Goal: Task Accomplishment & Management: Use online tool/utility

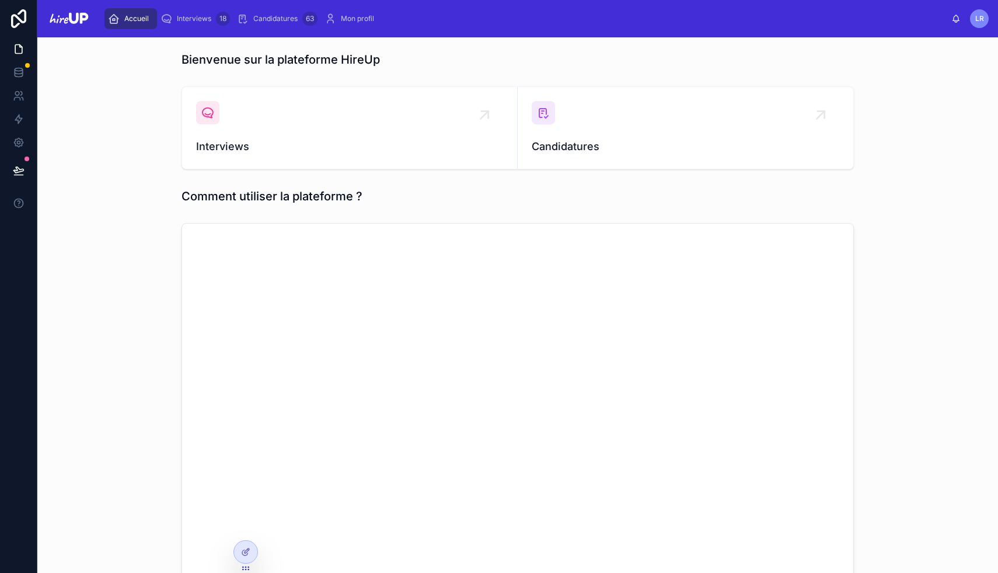
click at [277, 18] on span "Candidatures" at bounding box center [275, 18] width 44 height 9
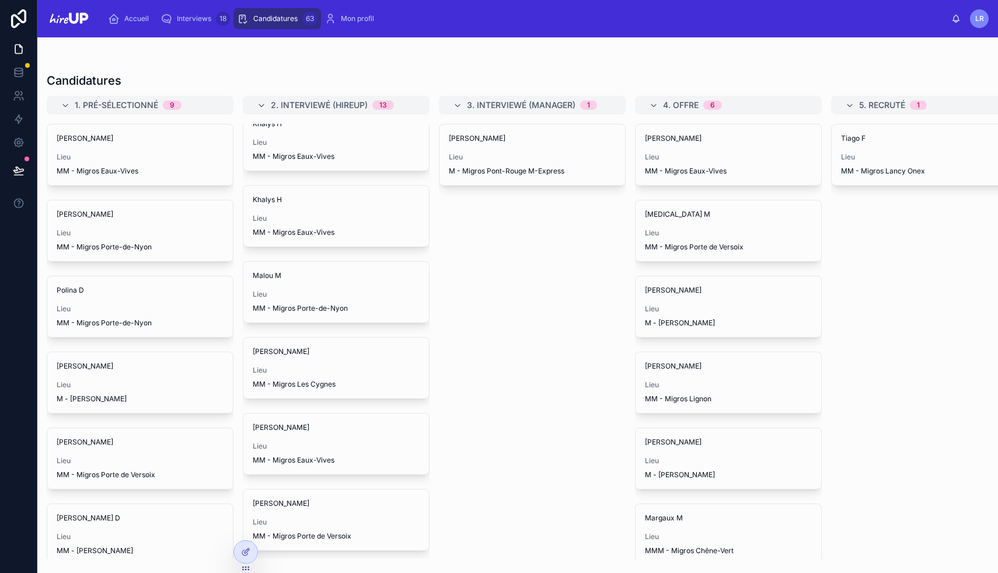
scroll to position [15, 0]
click at [311, 288] on div "Malou M Lieu MM - Migros Porte-de-Nyon" at bounding box center [336, 291] width 186 height 61
click at [281, 292] on span "Lieu" at bounding box center [336, 293] width 167 height 9
click at [198, 19] on span "Interviews" at bounding box center [194, 18] width 34 height 9
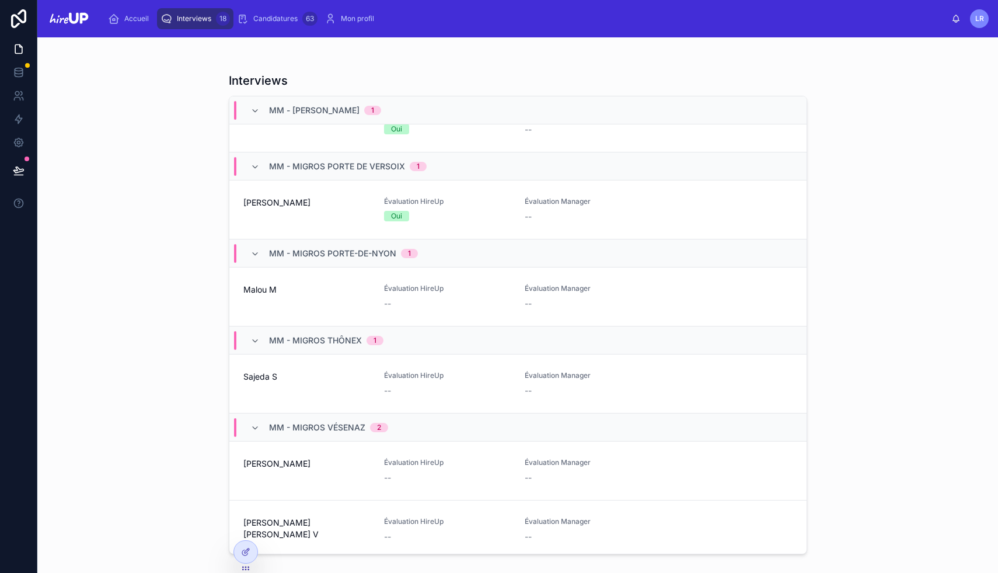
scroll to position [878, 0]
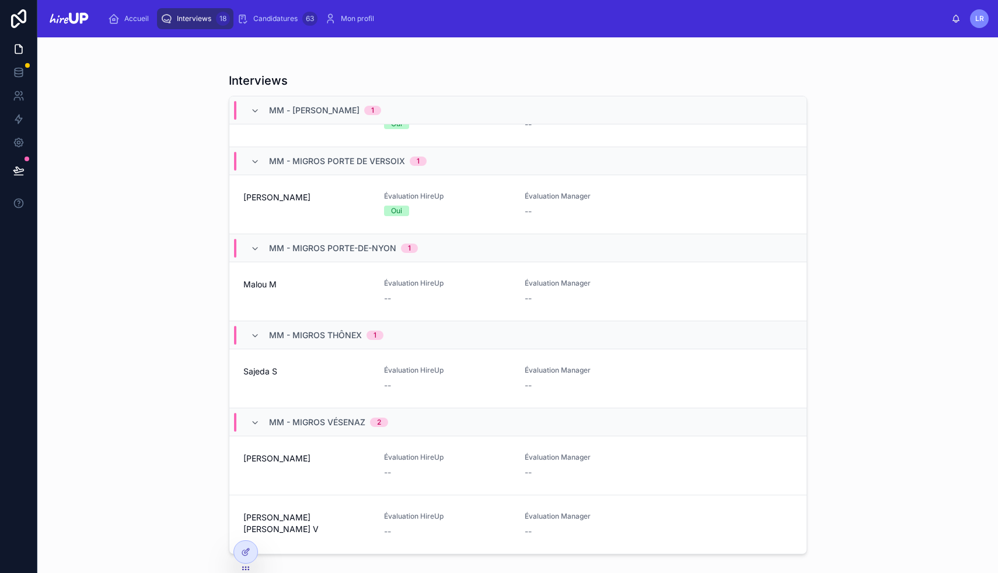
click at [323, 291] on div "Malou M" at bounding box center [306, 291] width 127 height 26
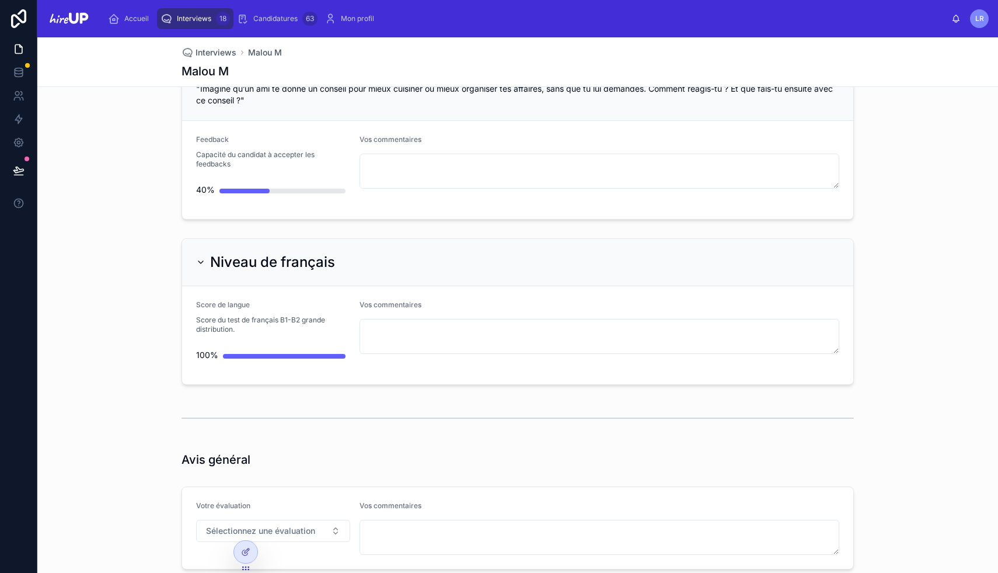
scroll to position [2537, 0]
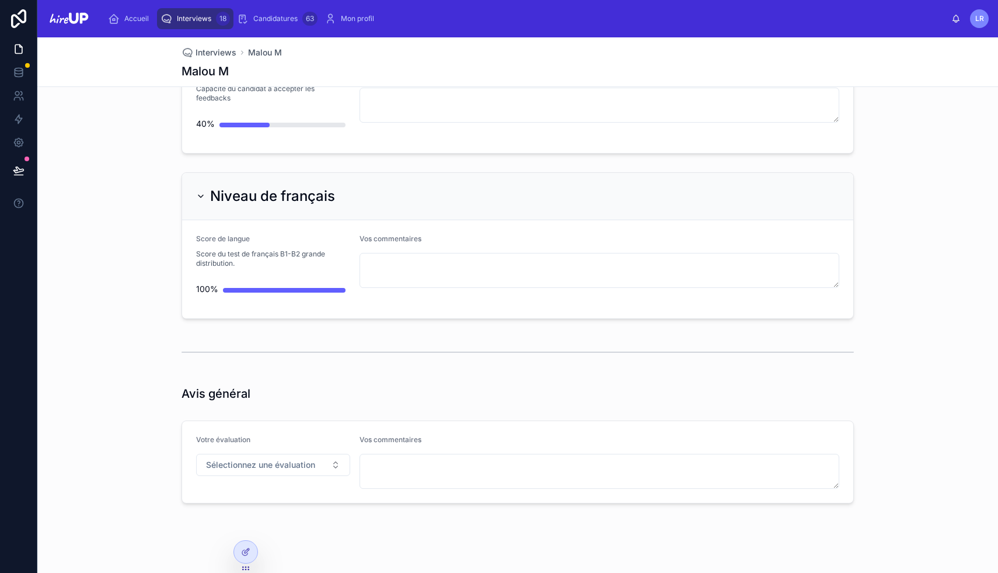
click at [272, 18] on span "Candidatures" at bounding box center [275, 18] width 44 height 9
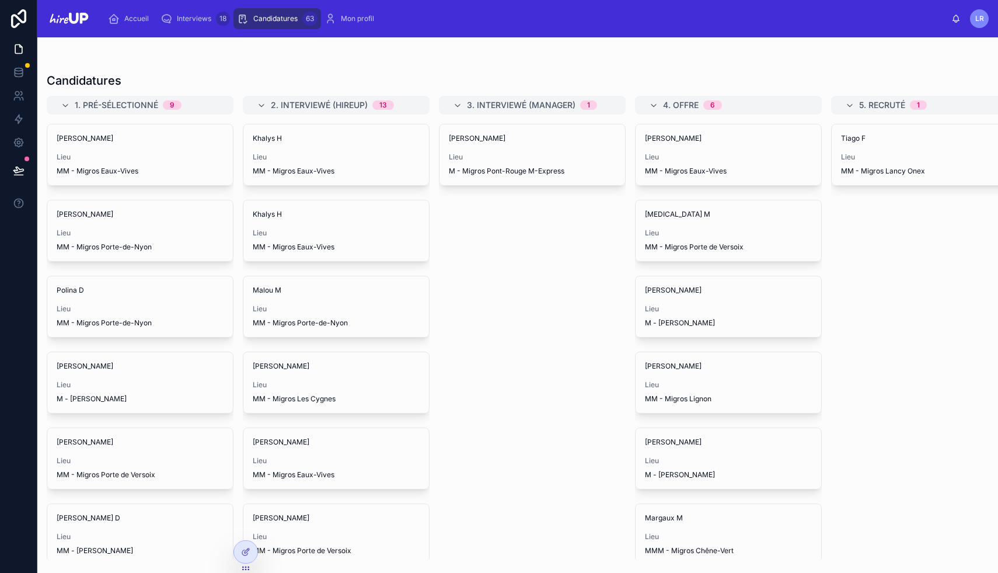
click at [181, 24] on div "Interviews 18" at bounding box center [195, 18] width 69 height 19
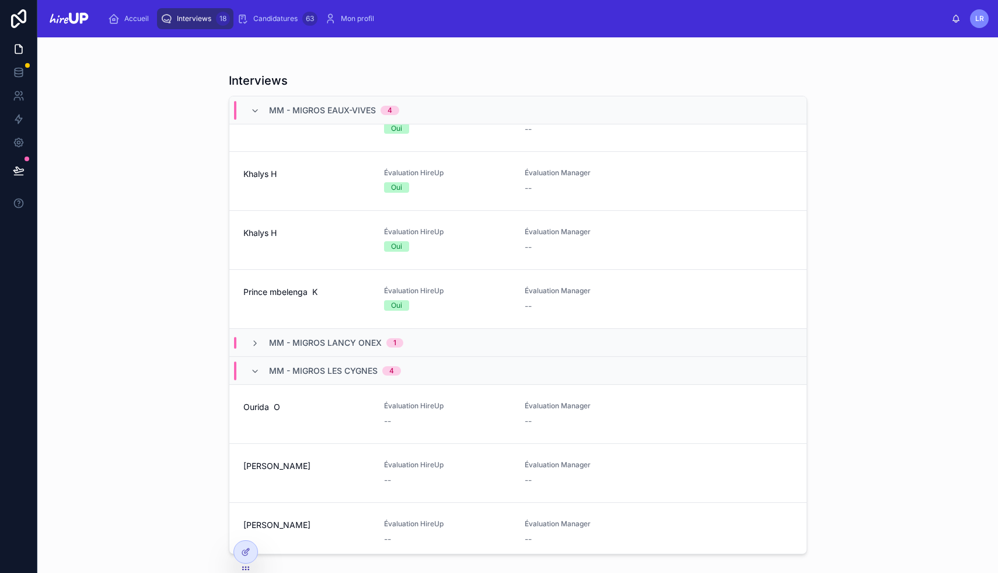
scroll to position [294, 0]
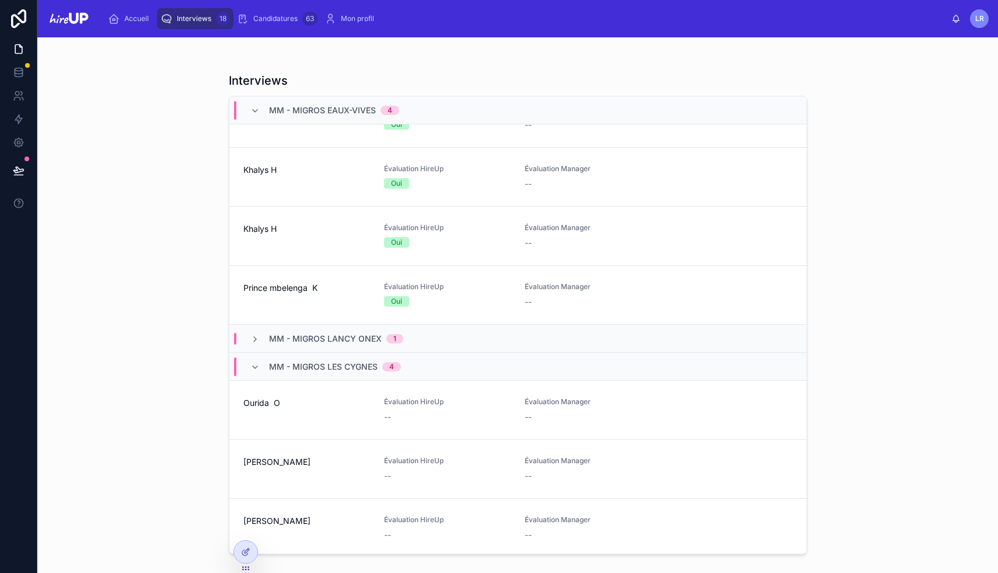
click at [309, 335] on span "MM - Migros Lancy Onex" at bounding box center [325, 339] width 113 height 12
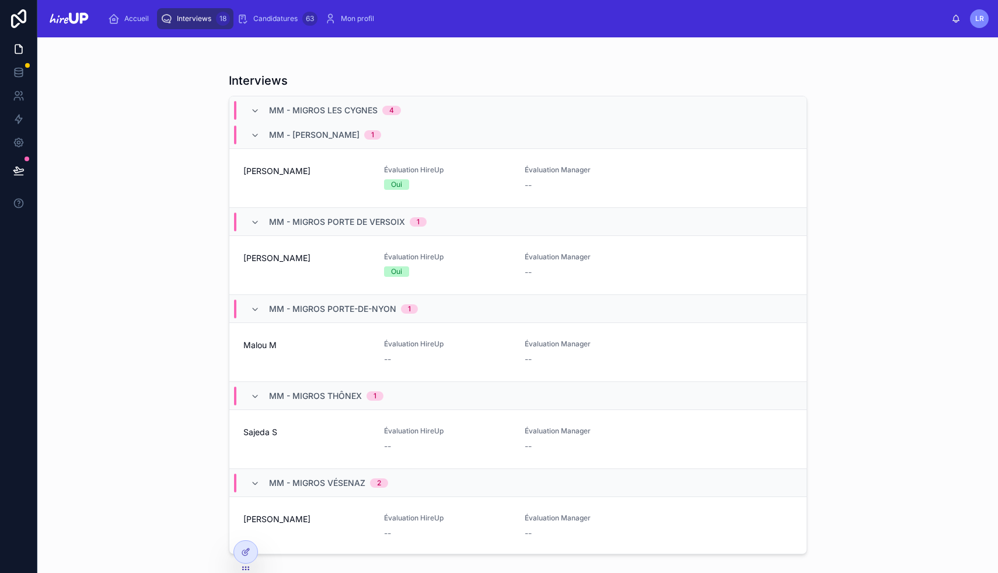
scroll to position [937, 0]
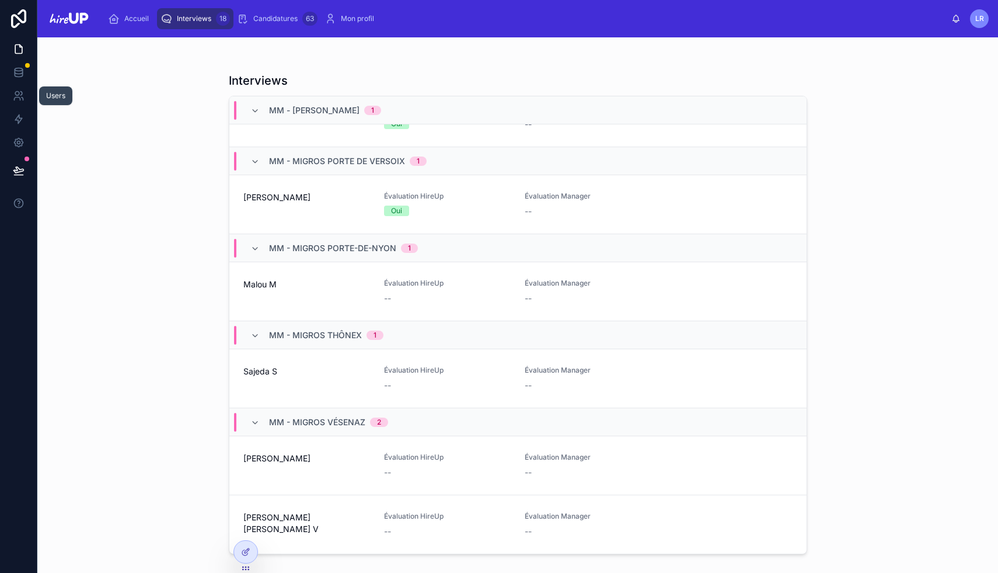
click at [16, 97] on icon at bounding box center [17, 98] width 6 height 3
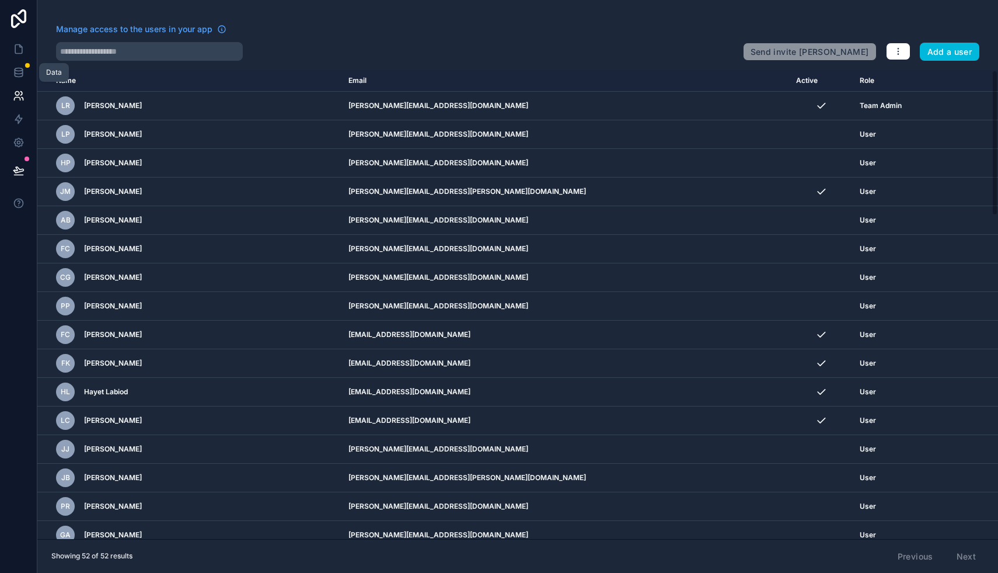
click at [15, 70] on icon at bounding box center [19, 71] width 8 height 5
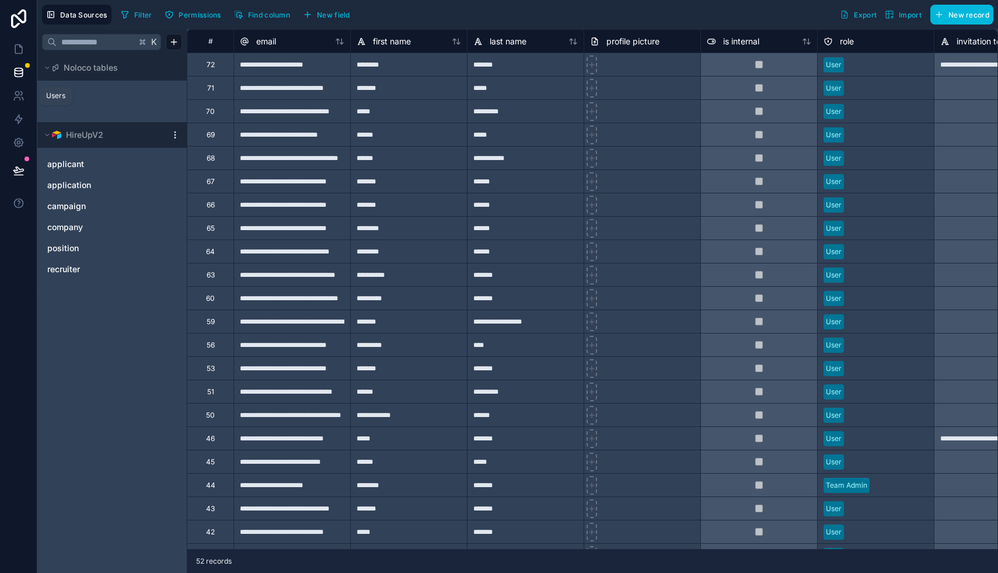
click at [15, 100] on icon at bounding box center [19, 96] width 12 height 12
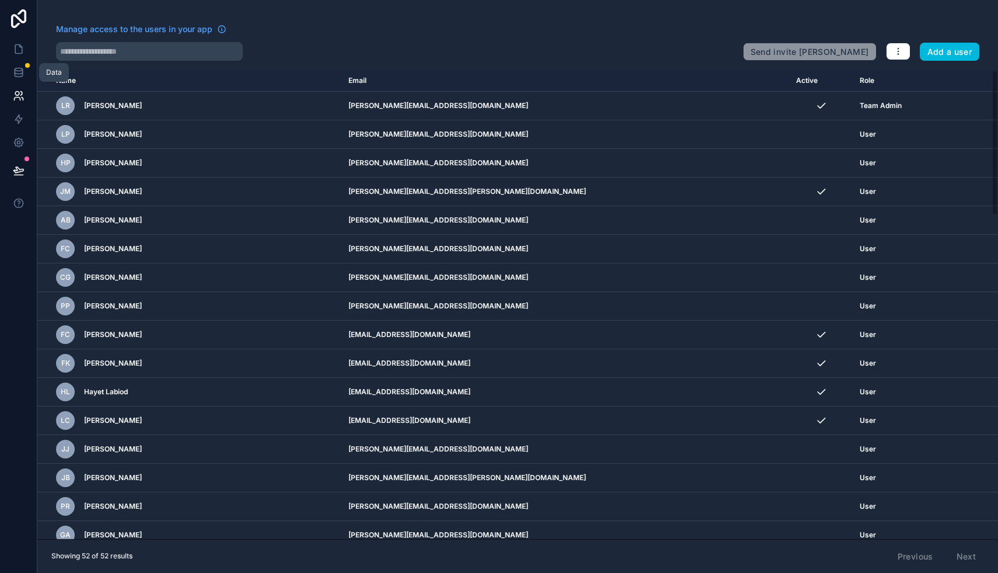
click at [18, 71] on icon at bounding box center [19, 69] width 8 height 3
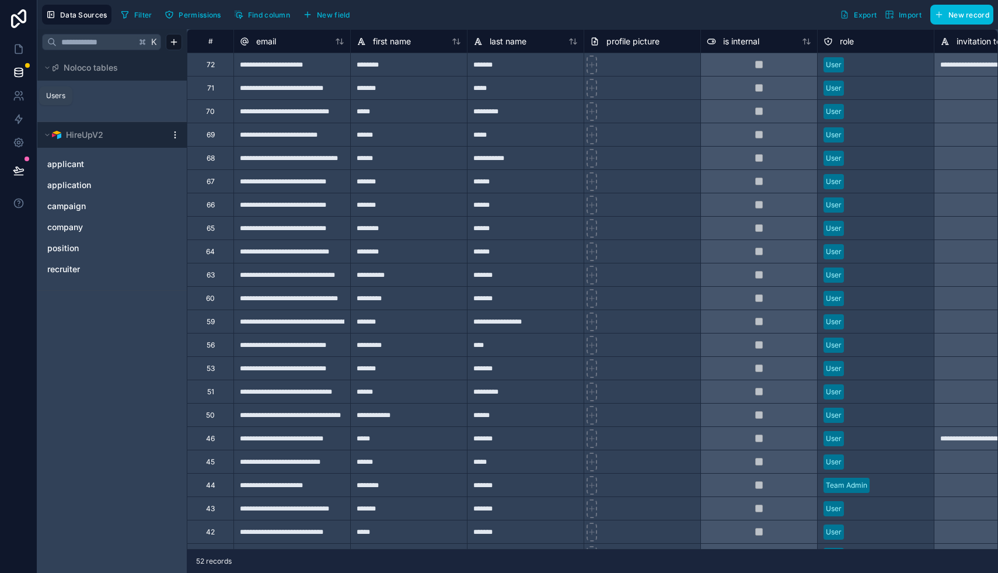
click at [15, 96] on icon at bounding box center [19, 96] width 12 height 12
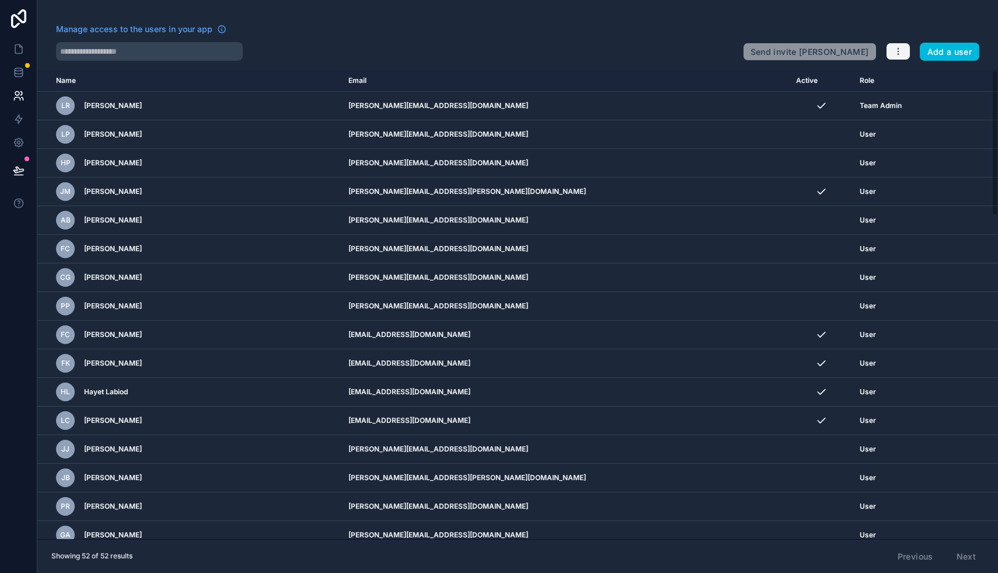
click at [894, 48] on icon "button" at bounding box center [898, 51] width 9 height 9
click at [18, 121] on icon at bounding box center [18, 119] width 7 height 9
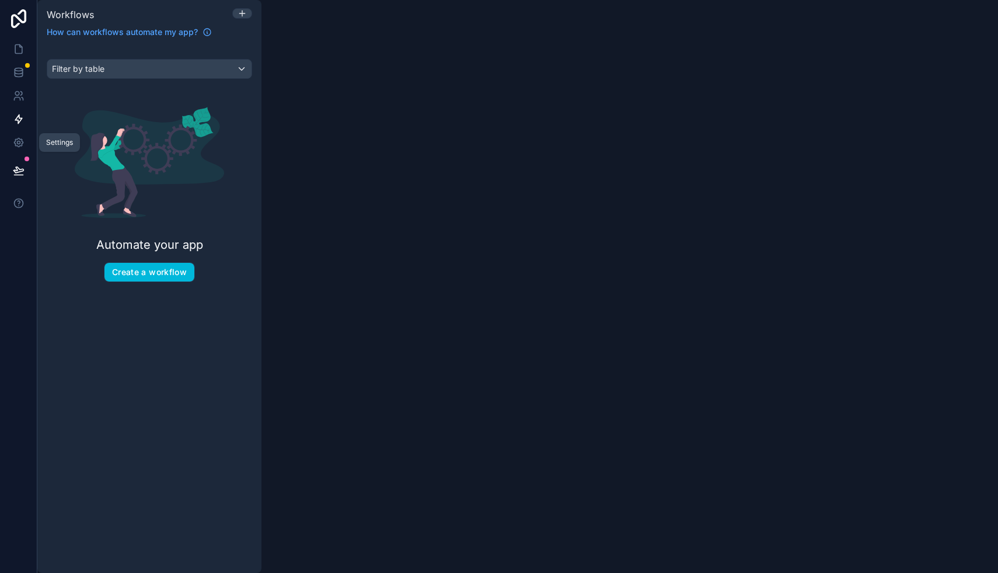
click at [13, 137] on icon at bounding box center [19, 143] width 12 height 12
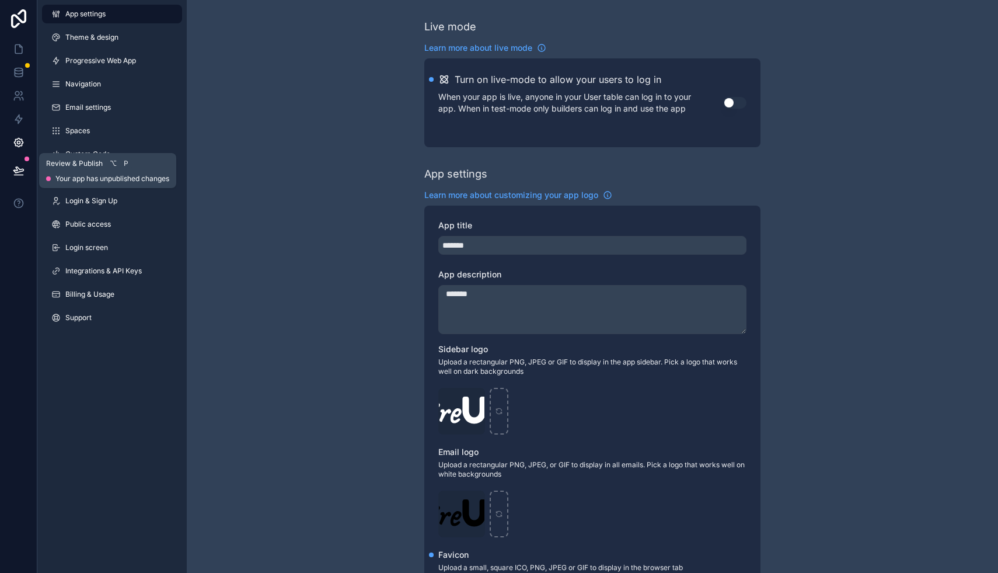
click at [17, 167] on icon at bounding box center [18, 170] width 10 height 6
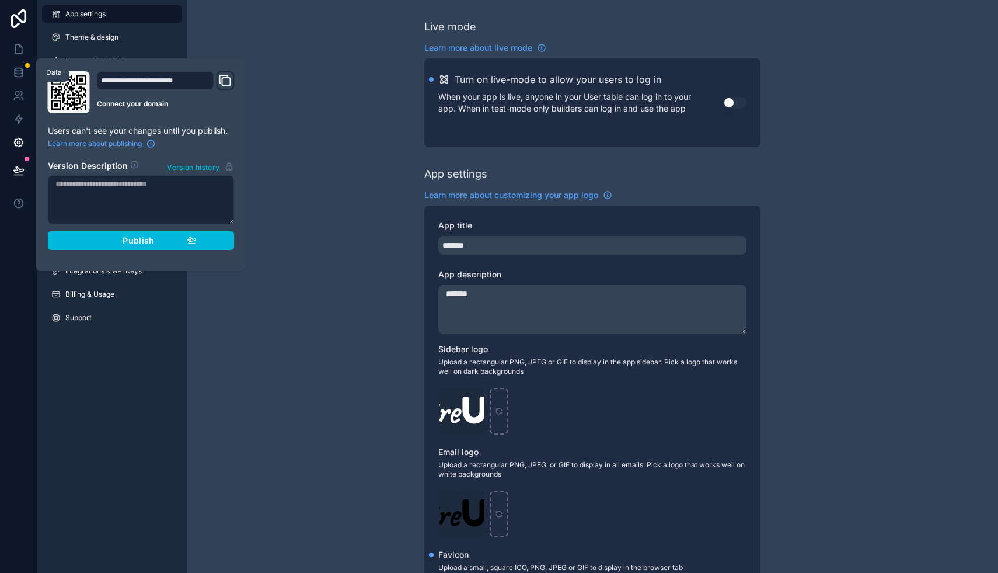
click at [18, 84] on link at bounding box center [18, 95] width 37 height 23
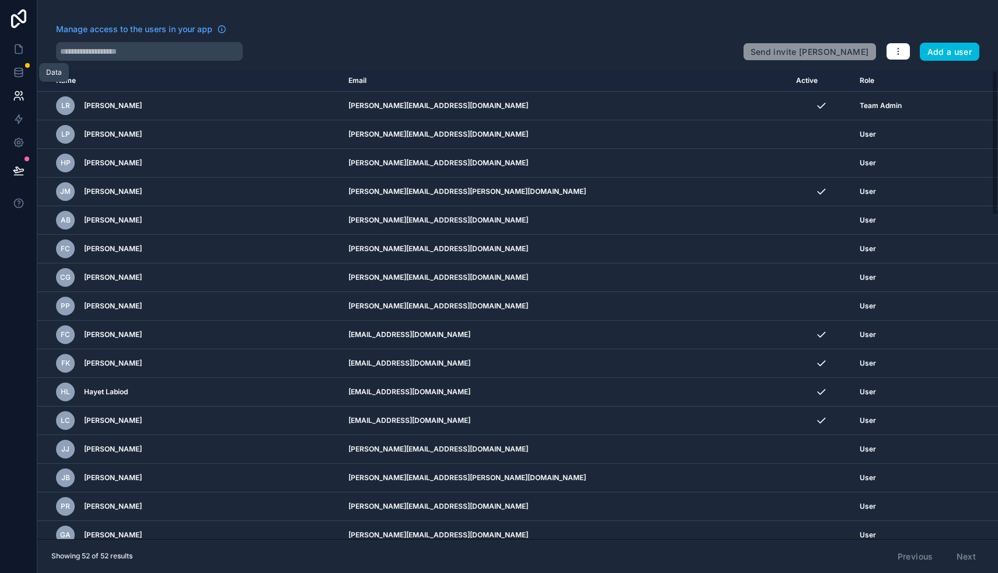
click at [15, 67] on icon at bounding box center [19, 73] width 12 height 12
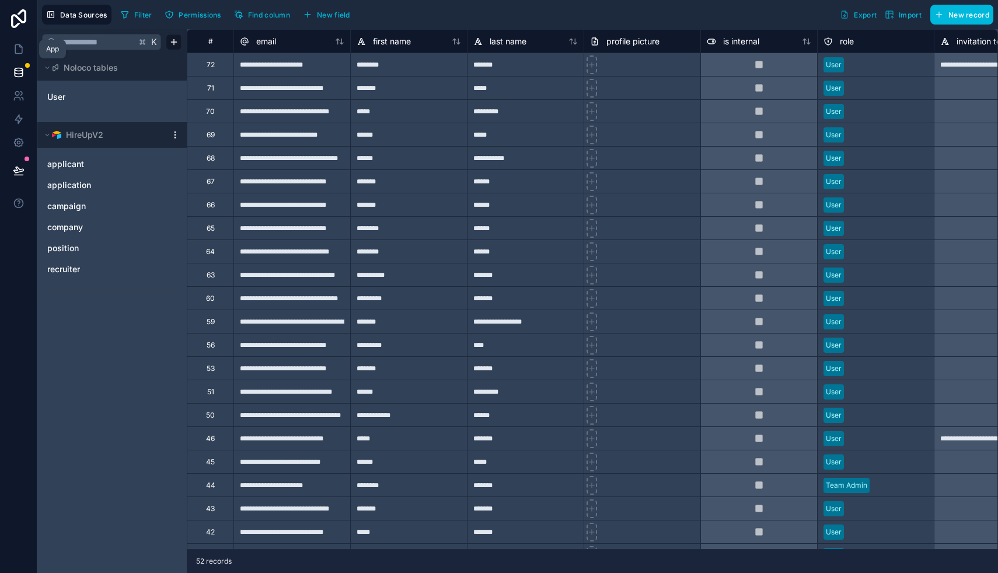
click at [16, 48] on icon at bounding box center [19, 49] width 12 height 12
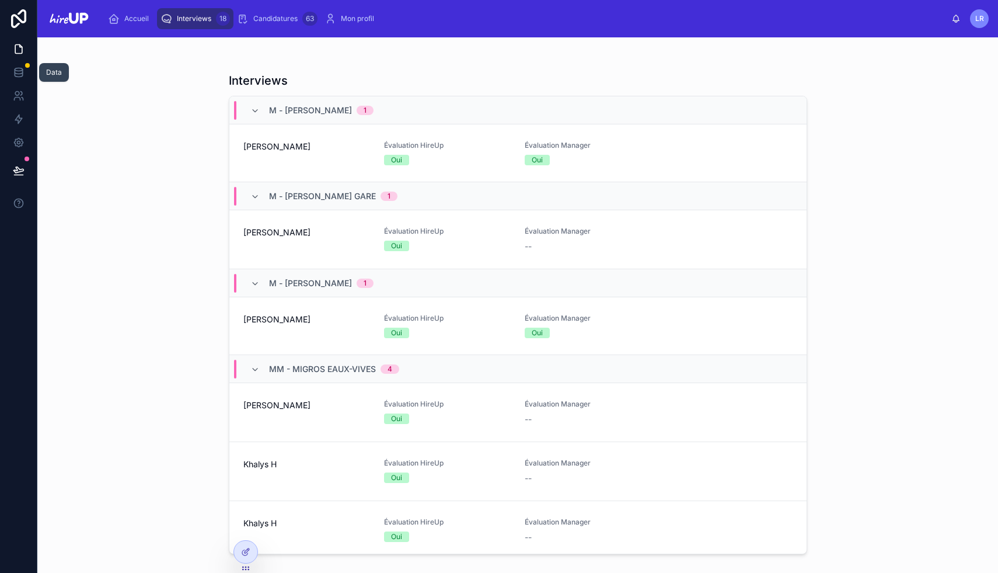
click at [16, 75] on icon at bounding box center [19, 73] width 12 height 12
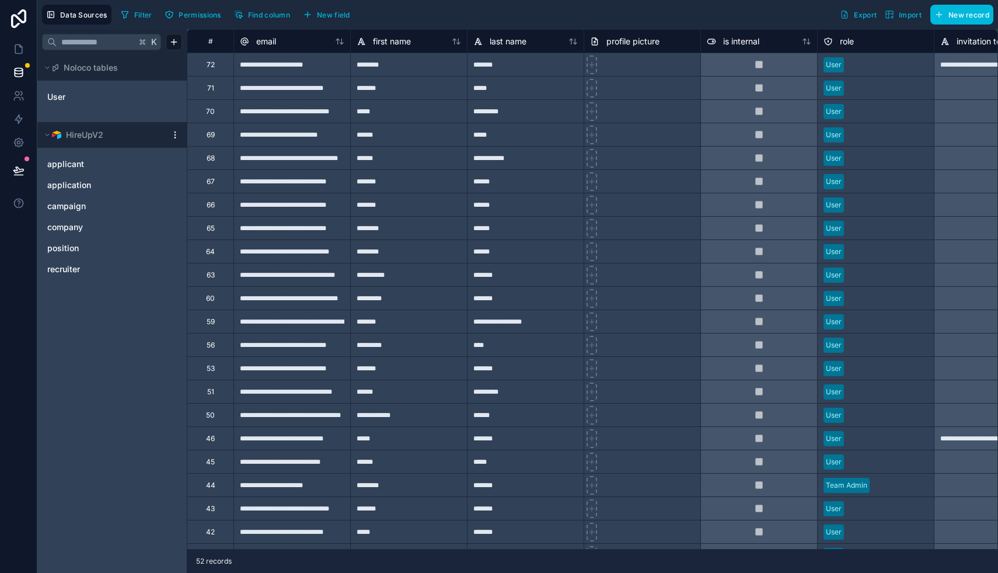
click at [67, 97] on link "User" at bounding box center [94, 97] width 95 height 12
click at [74, 96] on link "User" at bounding box center [94, 97] width 95 height 12
click at [19, 117] on icon at bounding box center [19, 119] width 12 height 12
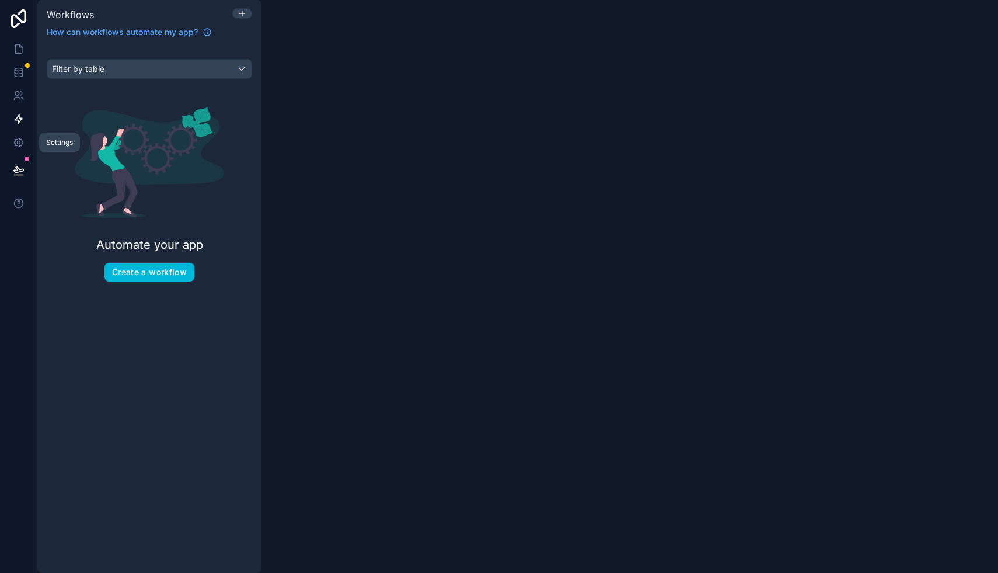
click at [19, 147] on icon at bounding box center [19, 143] width 12 height 12
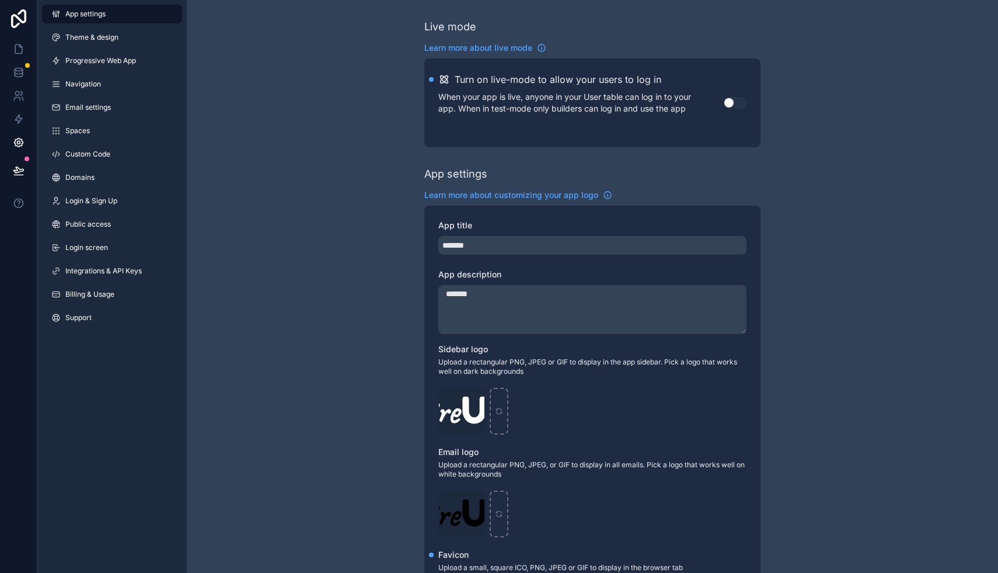
click at [84, 294] on span "Billing & Usage" at bounding box center [89, 294] width 49 height 9
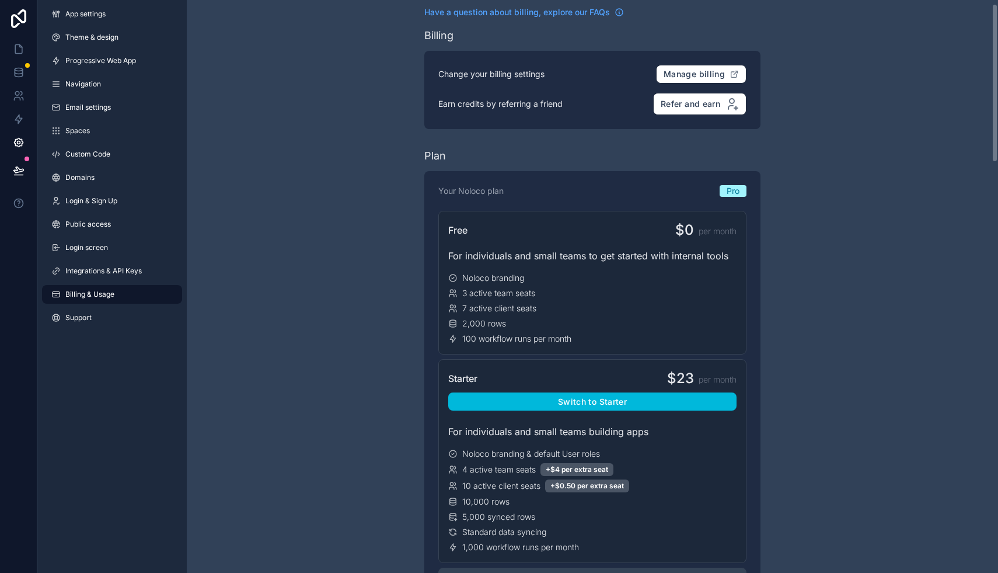
scroll to position [14, 0]
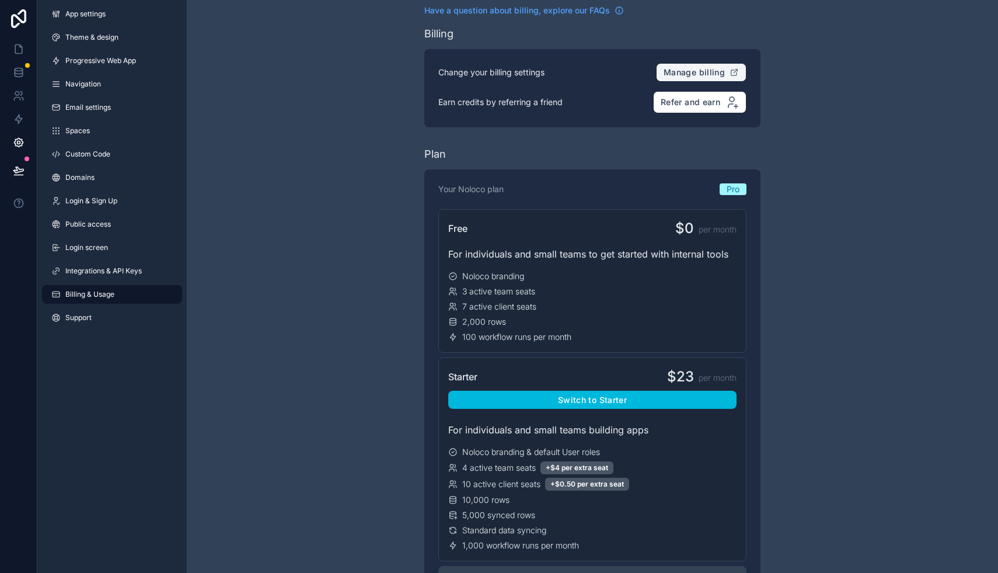
click at [693, 66] on button "Manage billing" at bounding box center [701, 72] width 90 height 19
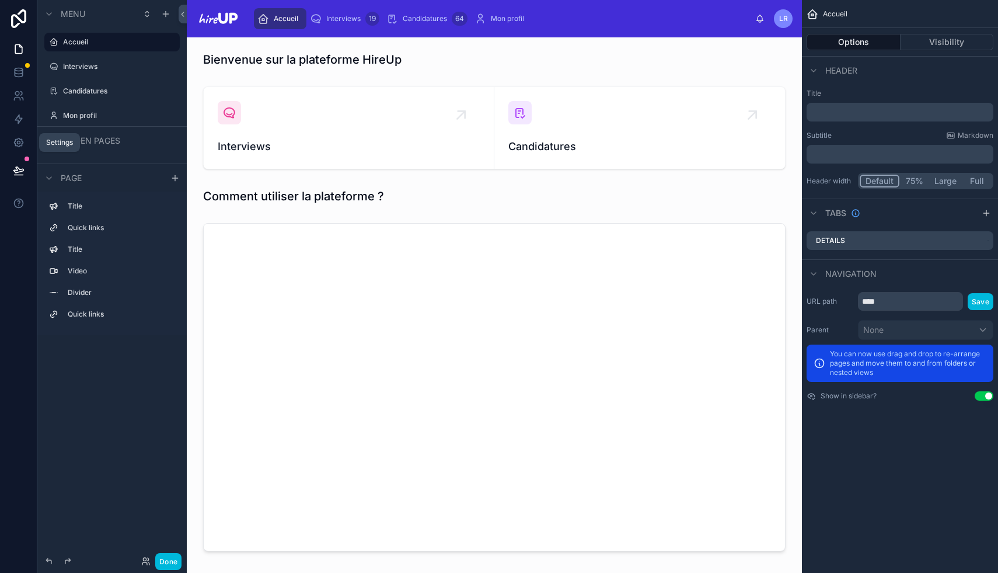
click at [20, 143] on icon at bounding box center [19, 143] width 12 height 12
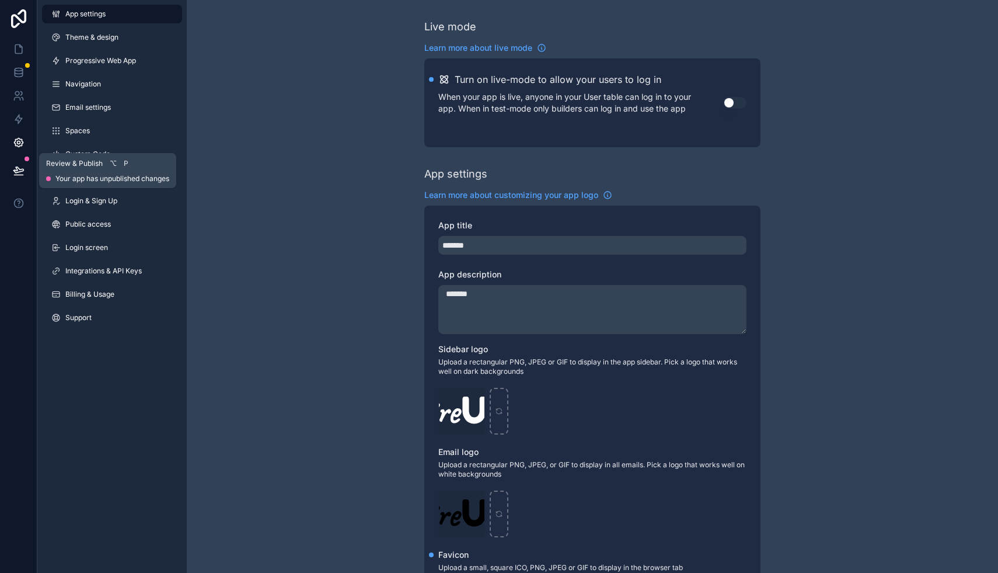
click at [16, 169] on icon at bounding box center [18, 170] width 10 height 6
click at [13, 137] on icon at bounding box center [19, 143] width 12 height 12
click at [18, 115] on icon at bounding box center [18, 119] width 7 height 9
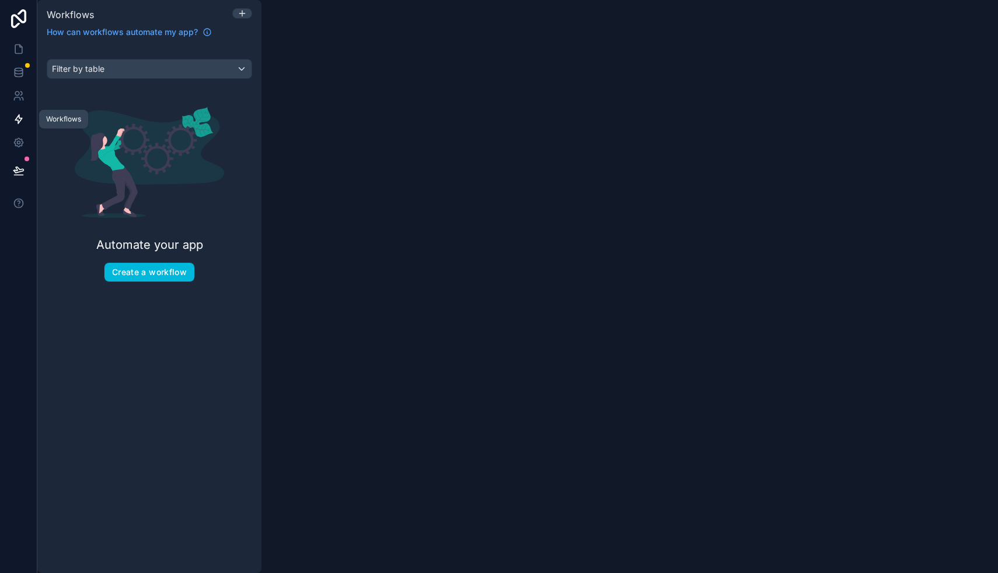
click at [15, 94] on icon at bounding box center [17, 94] width 4 height 4
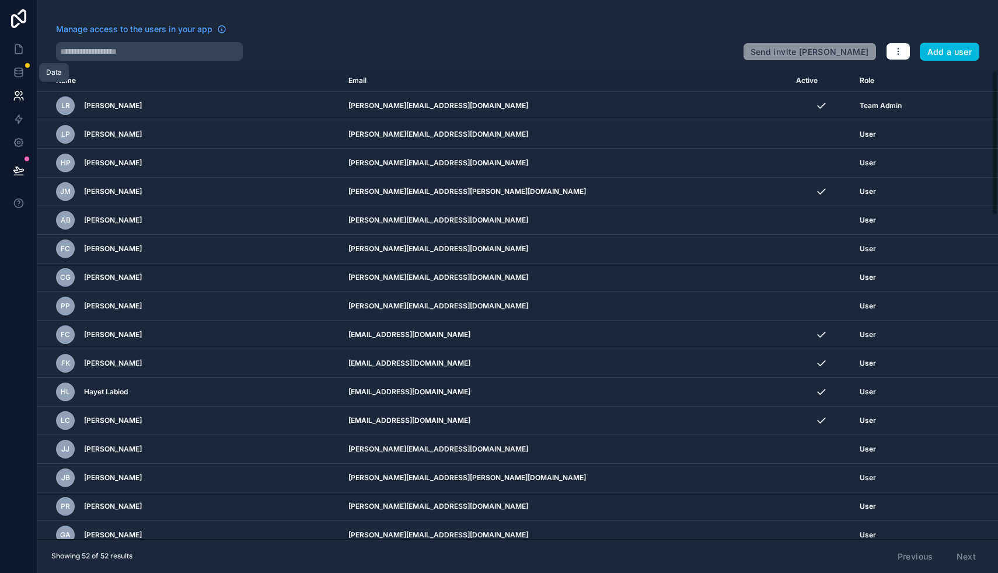
click at [16, 76] on icon at bounding box center [19, 74] width 8 height 5
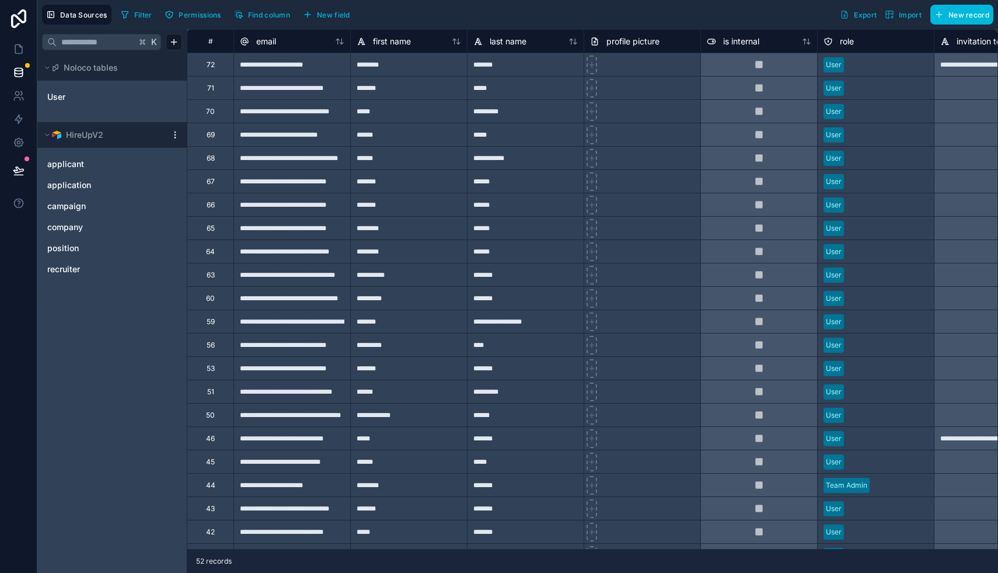
click at [80, 164] on span "applicant" at bounding box center [65, 164] width 37 height 12
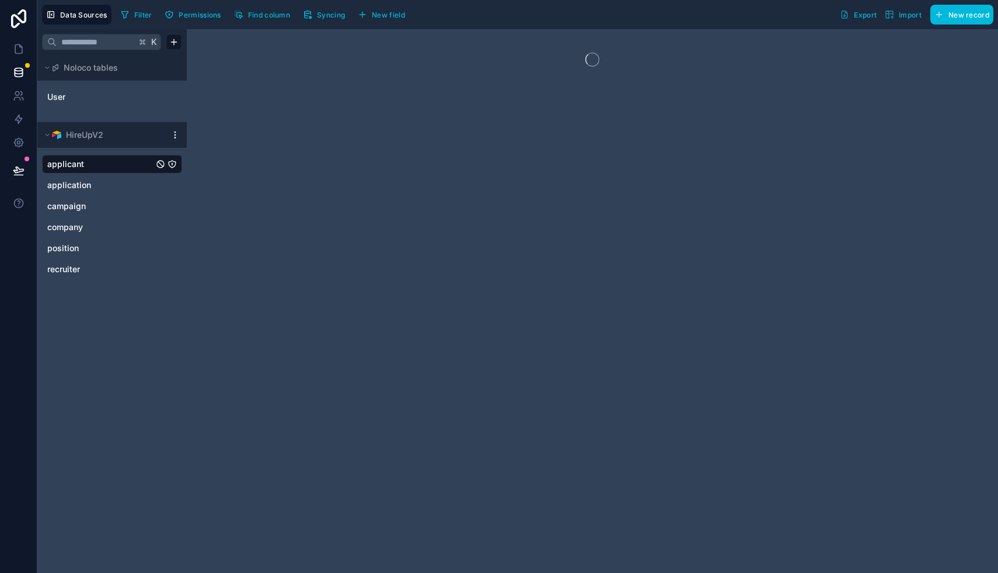
click at [327, 15] on span "Syncing" at bounding box center [331, 15] width 28 height 9
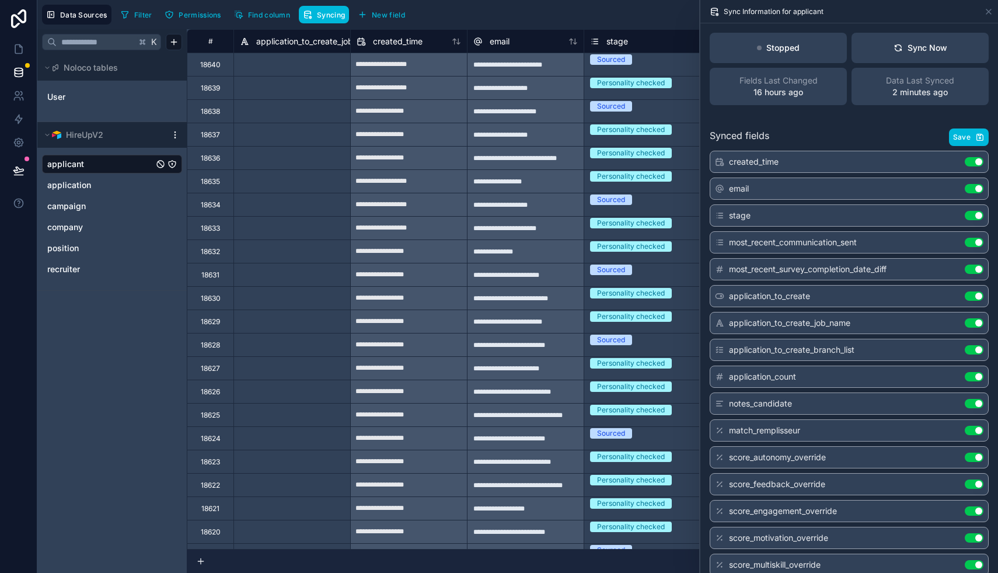
click at [327, 15] on span "Syncing" at bounding box center [331, 15] width 28 height 9
click at [895, 48] on icon at bounding box center [898, 49] width 6 height 3
click at [901, 49] on icon at bounding box center [898, 49] width 6 height 3
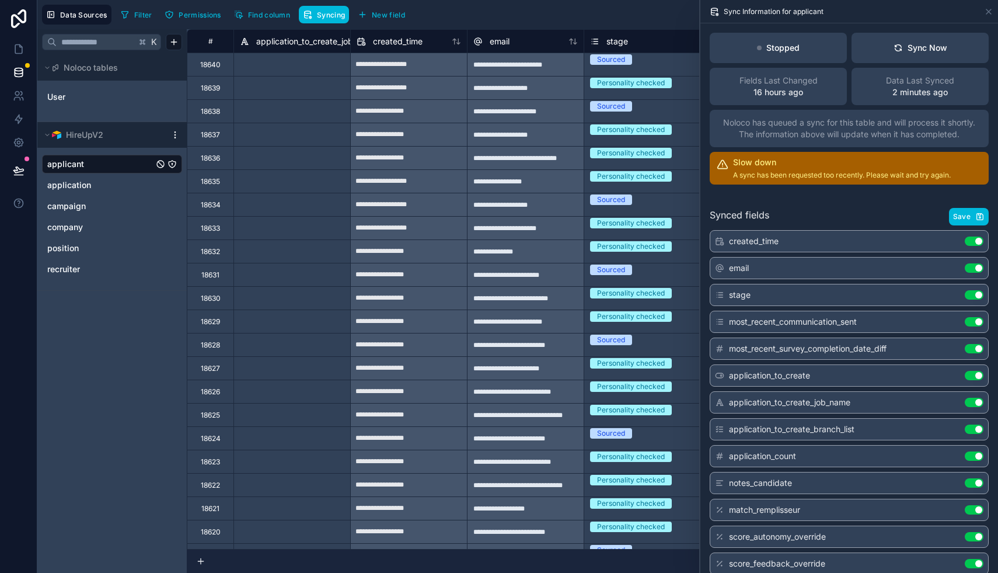
click at [888, 51] on button "Sync Now" at bounding box center [920, 48] width 137 height 30
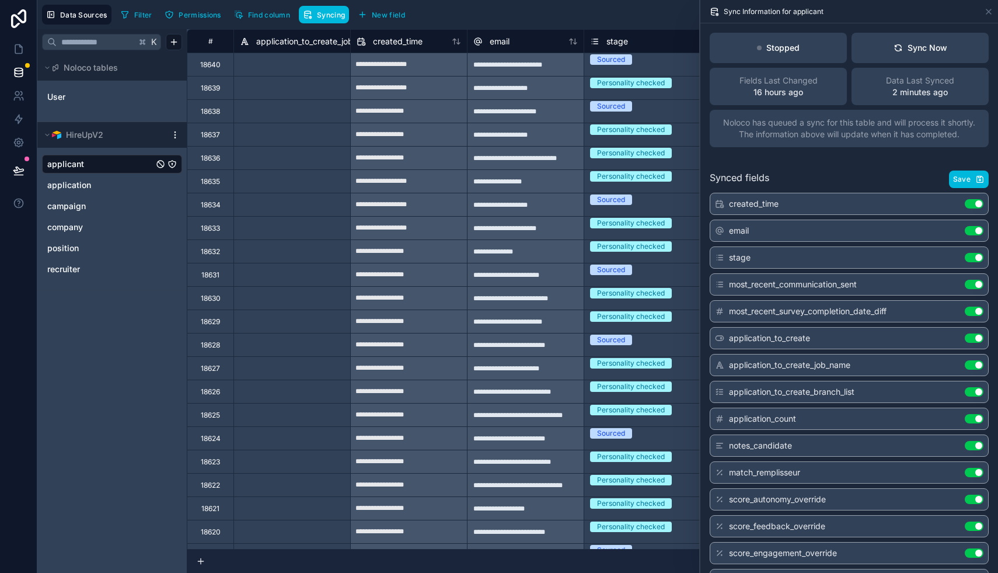
click at [885, 50] on button "Sync Now" at bounding box center [920, 48] width 137 height 30
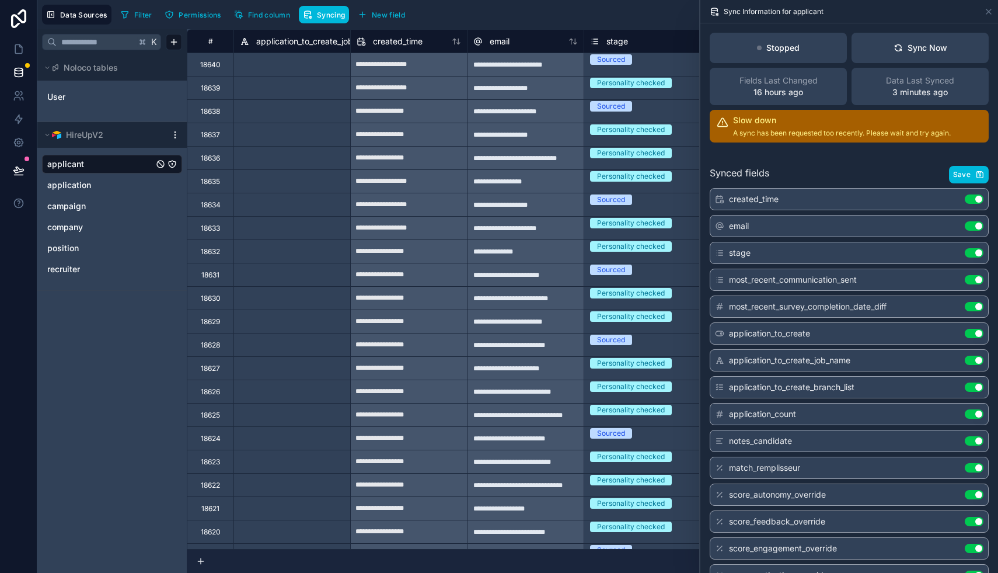
click at [428, 11] on div "Filter Permissions Find column Syncing New field Export Import New record" at bounding box center [554, 15] width 877 height 20
click at [22, 72] on icon at bounding box center [19, 74] width 8 height 5
click at [15, 71] on icon at bounding box center [19, 71] width 8 height 5
click at [322, 20] on button "Syncing" at bounding box center [324, 15] width 50 height 18
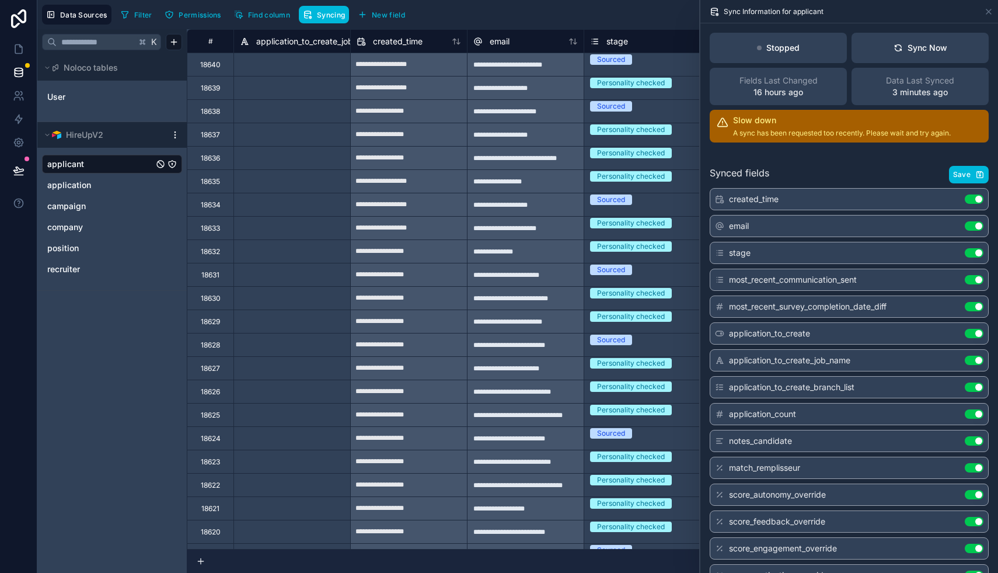
click at [908, 48] on div "Sync Now" at bounding box center [921, 48] width 54 height 12
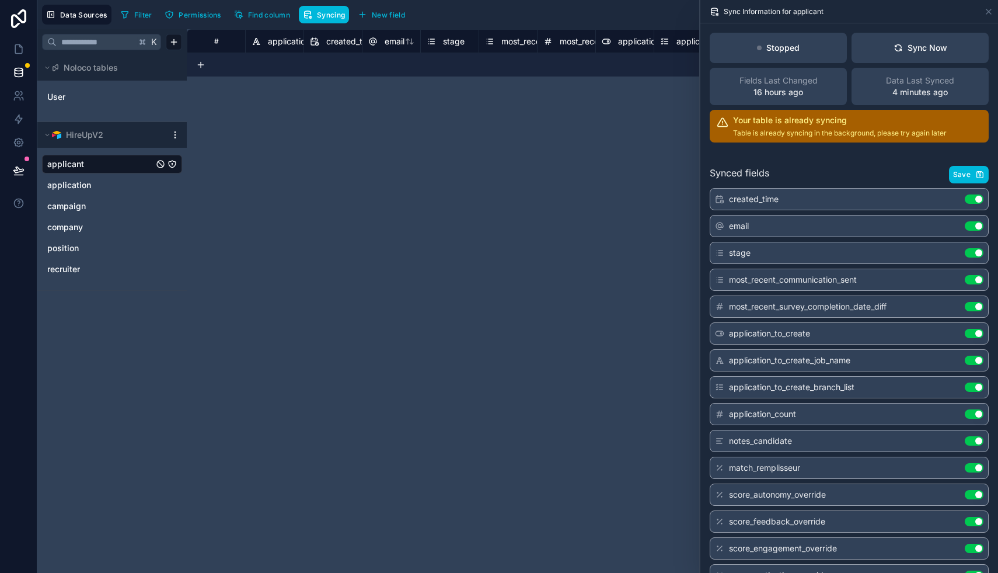
click at [930, 47] on div "Sync Now" at bounding box center [921, 48] width 54 height 12
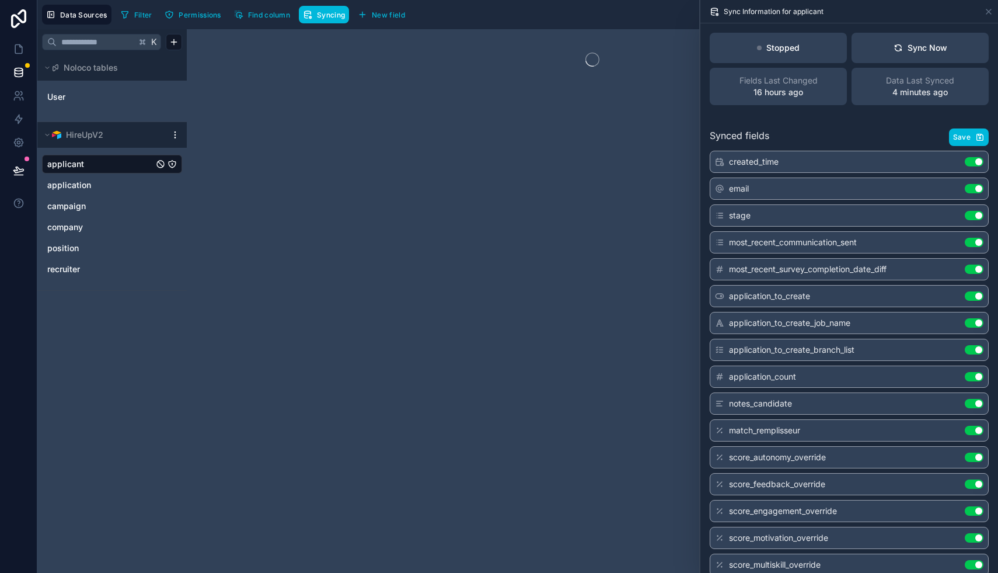
click at [930, 47] on div "Sync Now" at bounding box center [921, 48] width 54 height 12
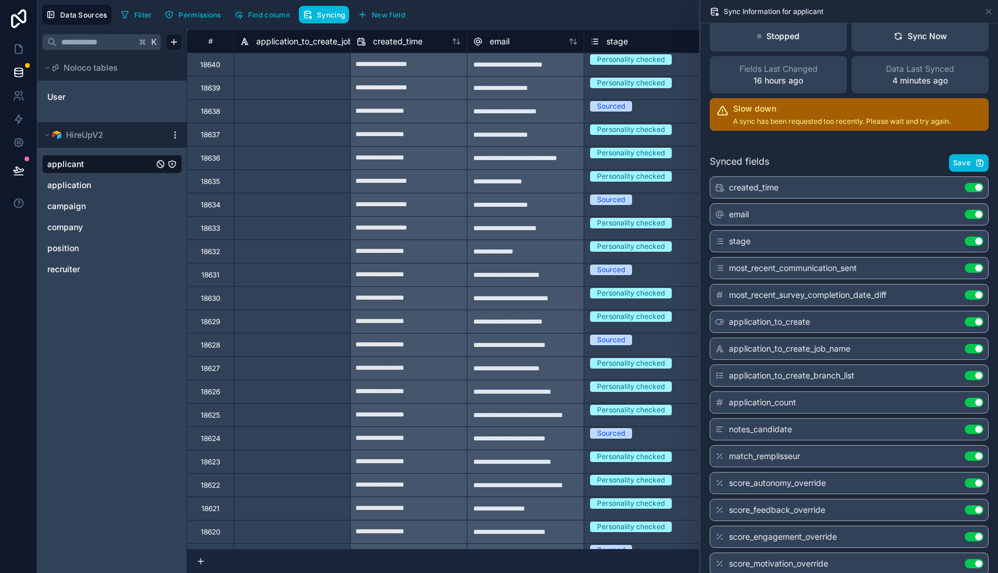
scroll to position [8, 0]
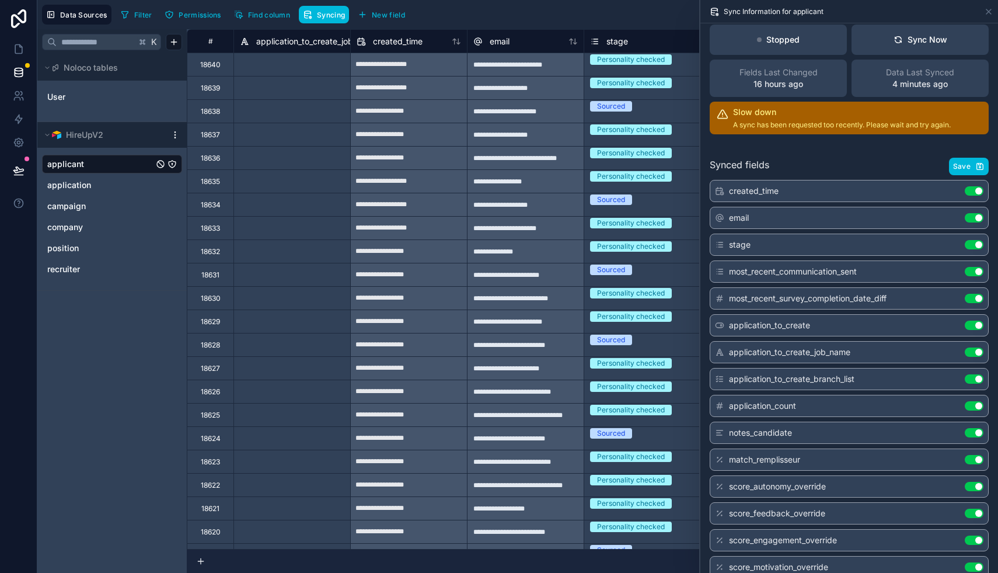
click at [972, 162] on button "Save" at bounding box center [969, 167] width 40 height 18
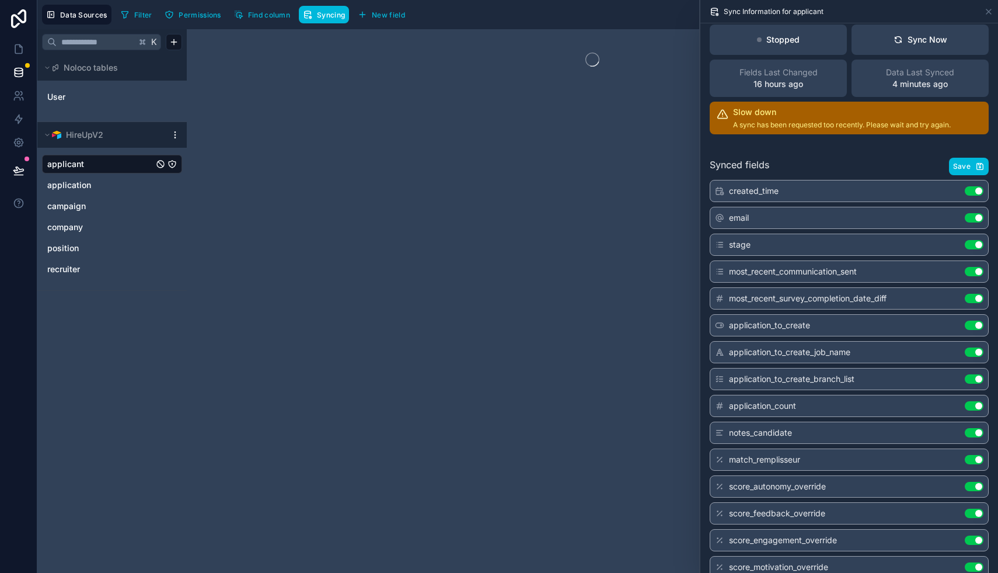
scroll to position [0, 0]
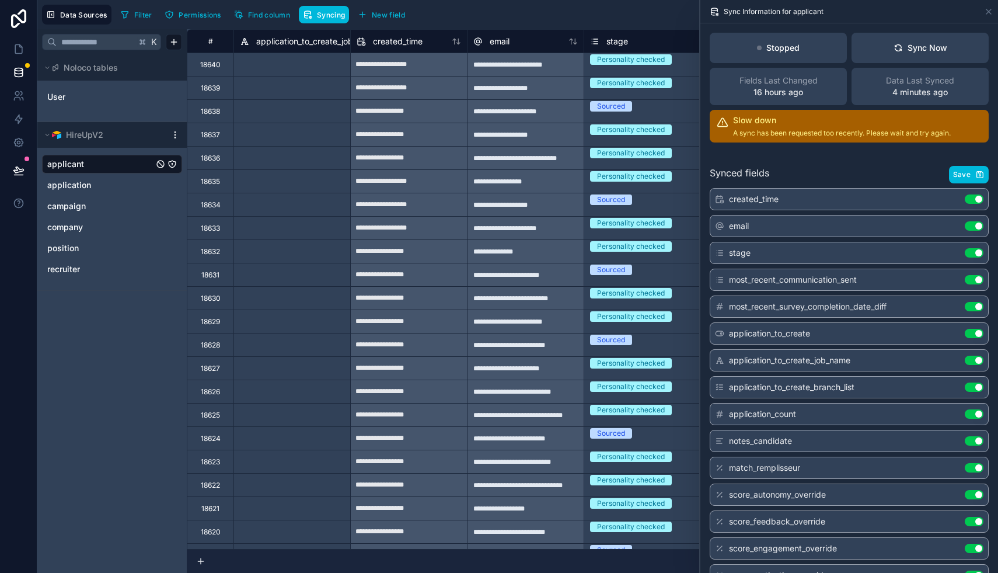
click at [93, 189] on link "application" at bounding box center [100, 185] width 106 height 12
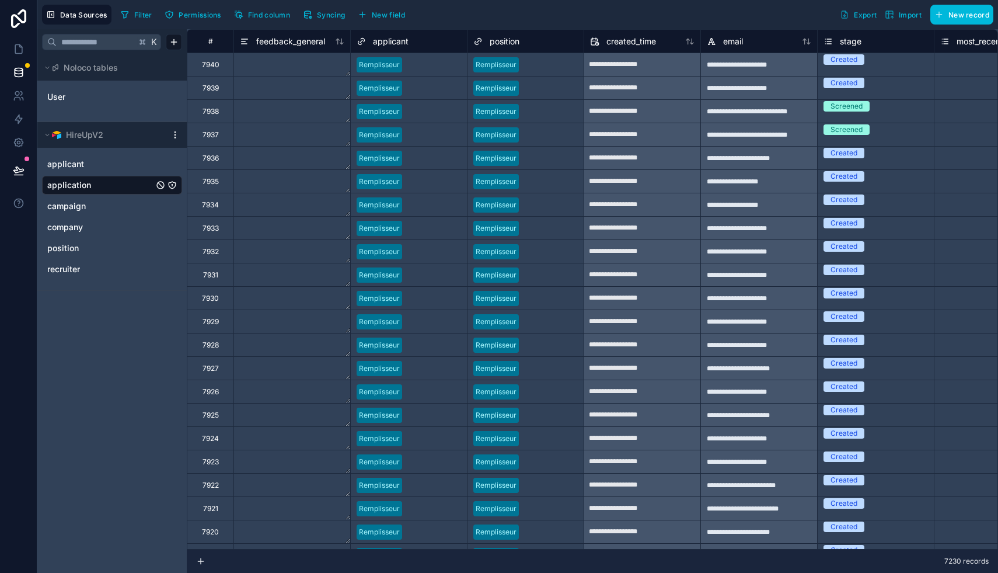
click at [323, 15] on span "Syncing" at bounding box center [331, 15] width 28 height 9
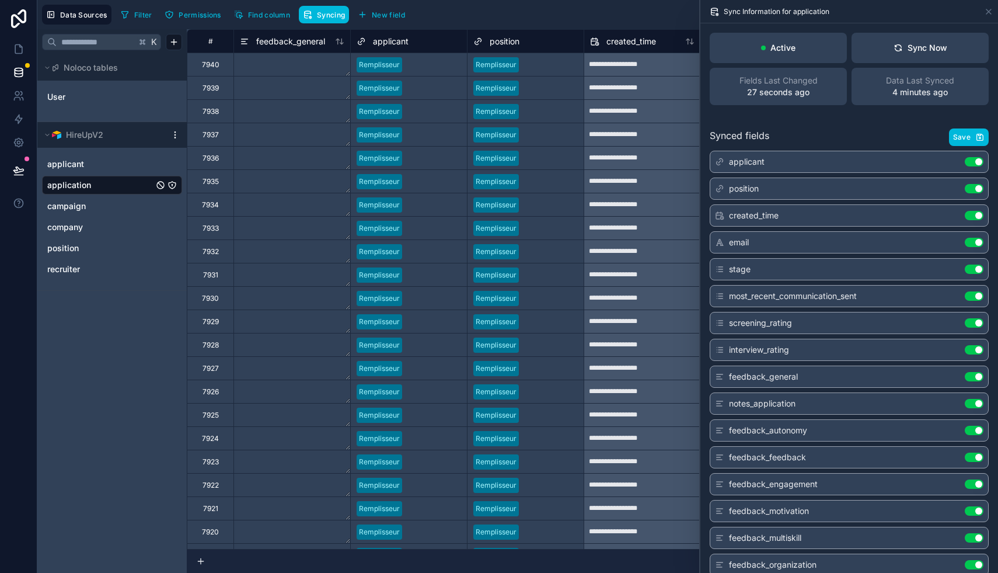
click at [907, 55] on button "Sync Now" at bounding box center [920, 48] width 137 height 30
click at [316, 23] on button "Syncing" at bounding box center [324, 15] width 50 height 18
